Goal: Find specific page/section: Find specific page/section

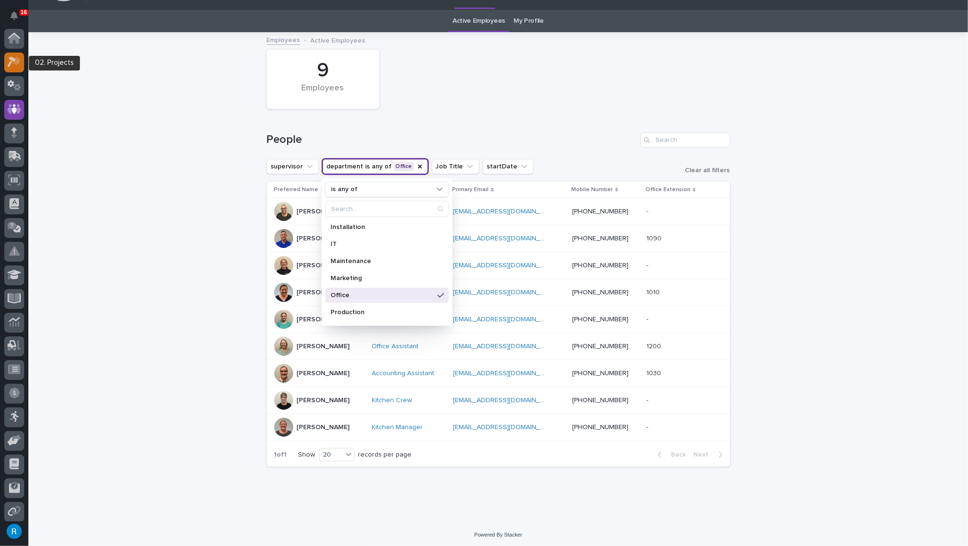
click at [14, 61] on icon at bounding box center [12, 62] width 9 height 10
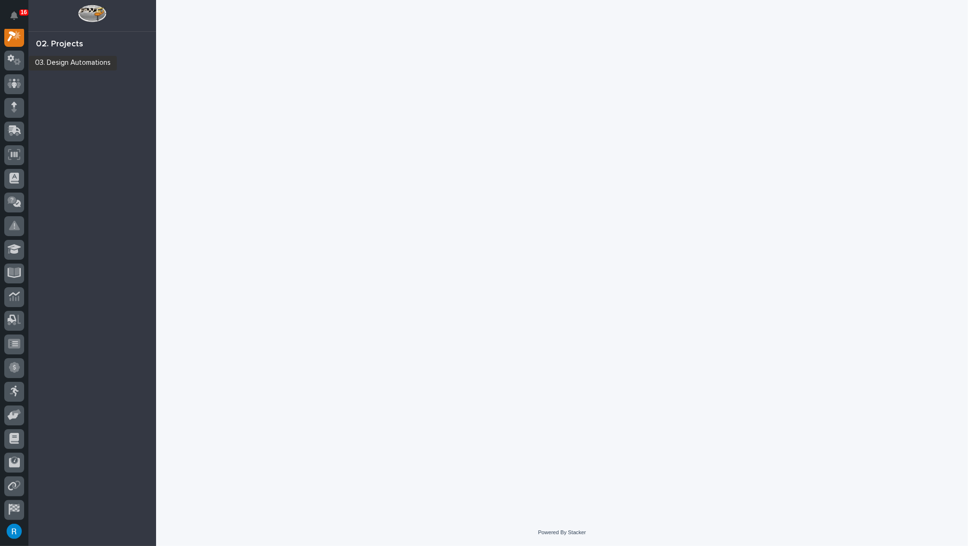
scroll to position [23, 0]
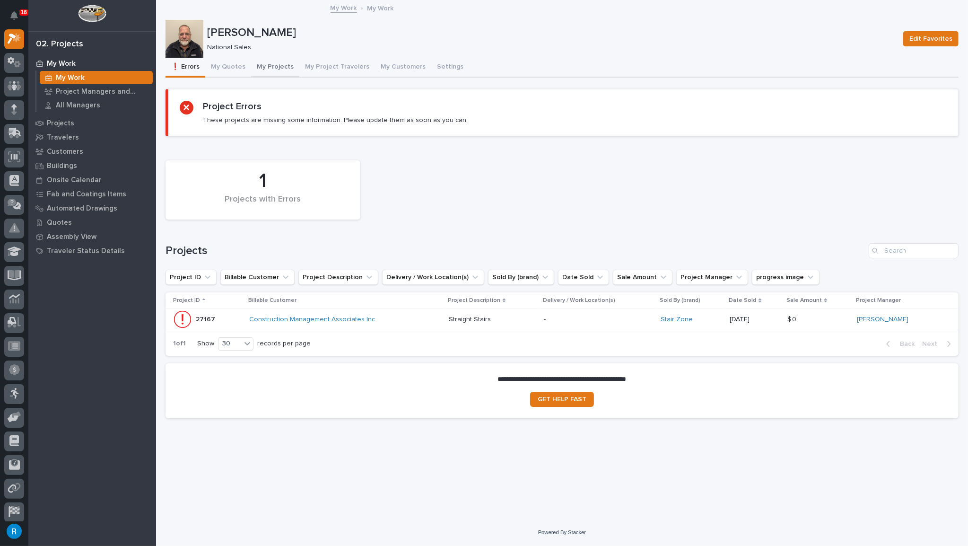
click at [271, 64] on button "My Projects" at bounding box center [275, 68] width 48 height 20
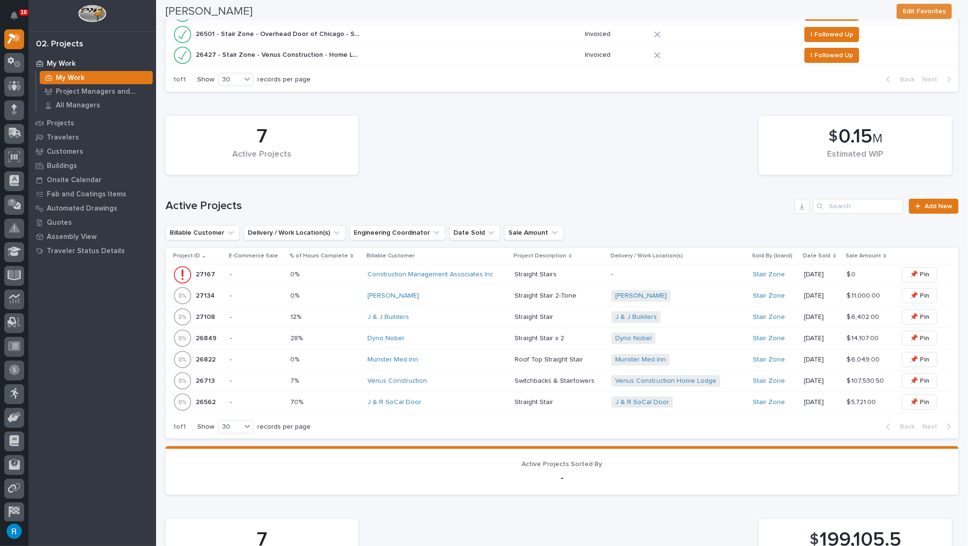
scroll to position [344, 0]
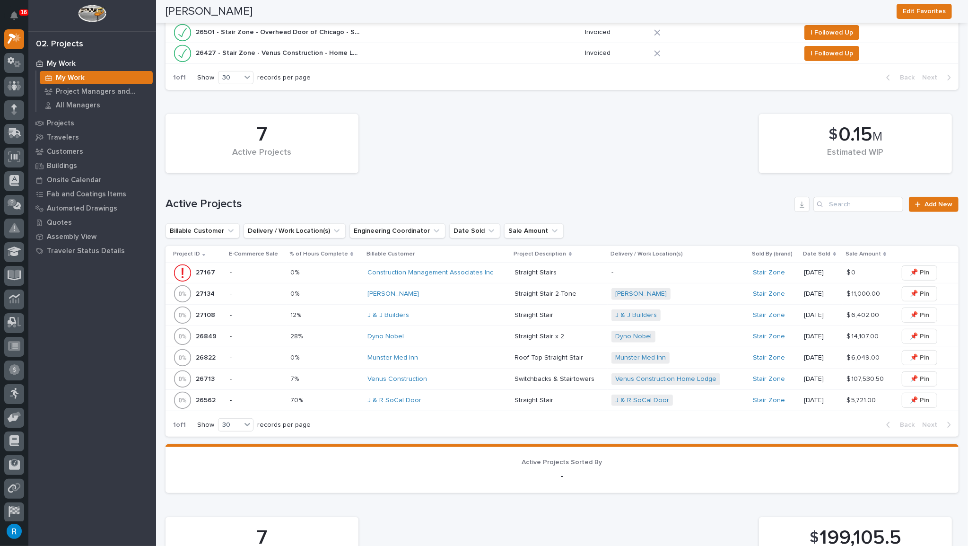
click at [457, 339] on div "Dyno Nobel" at bounding box center [438, 337] width 140 height 16
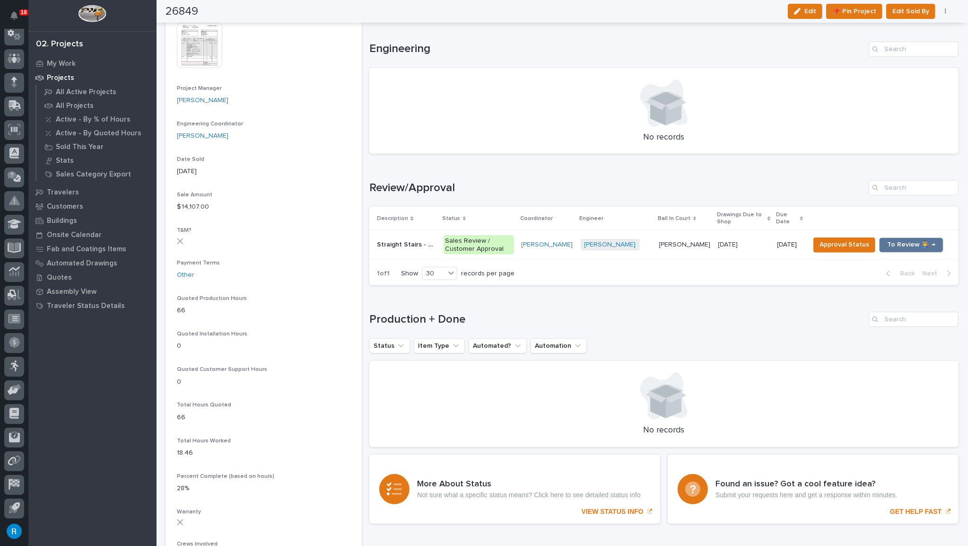
scroll to position [391, 0]
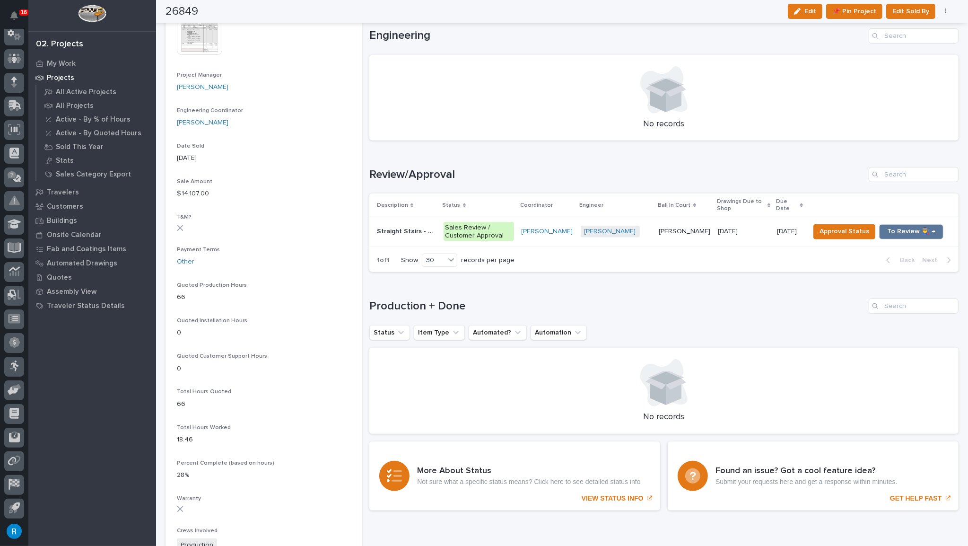
click at [651, 229] on div "[PERSON_NAME] + 0" at bounding box center [616, 232] width 71 height 12
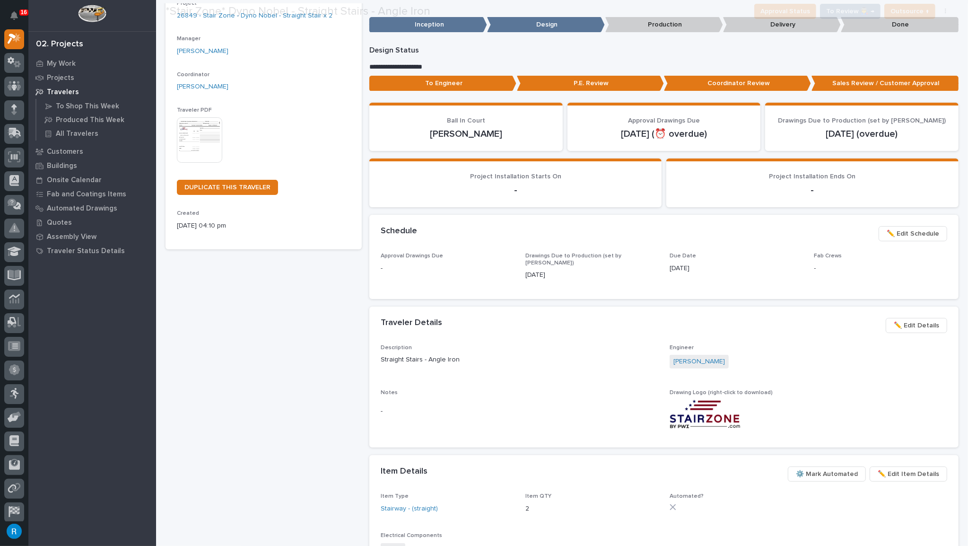
scroll to position [129, 0]
